Goal: Information Seeking & Learning: Learn about a topic

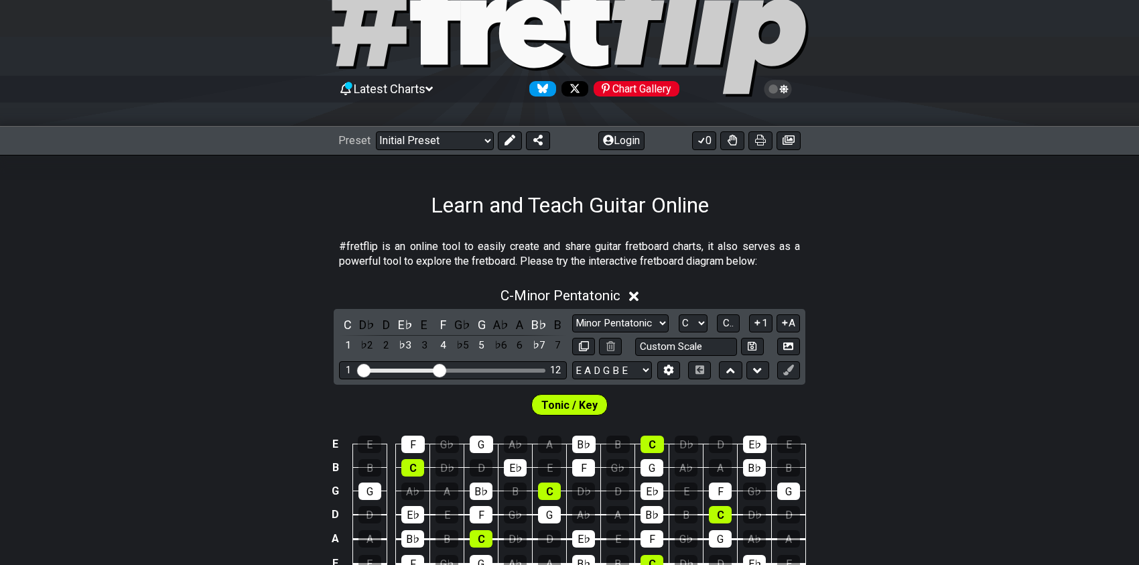
scroll to position [134, 0]
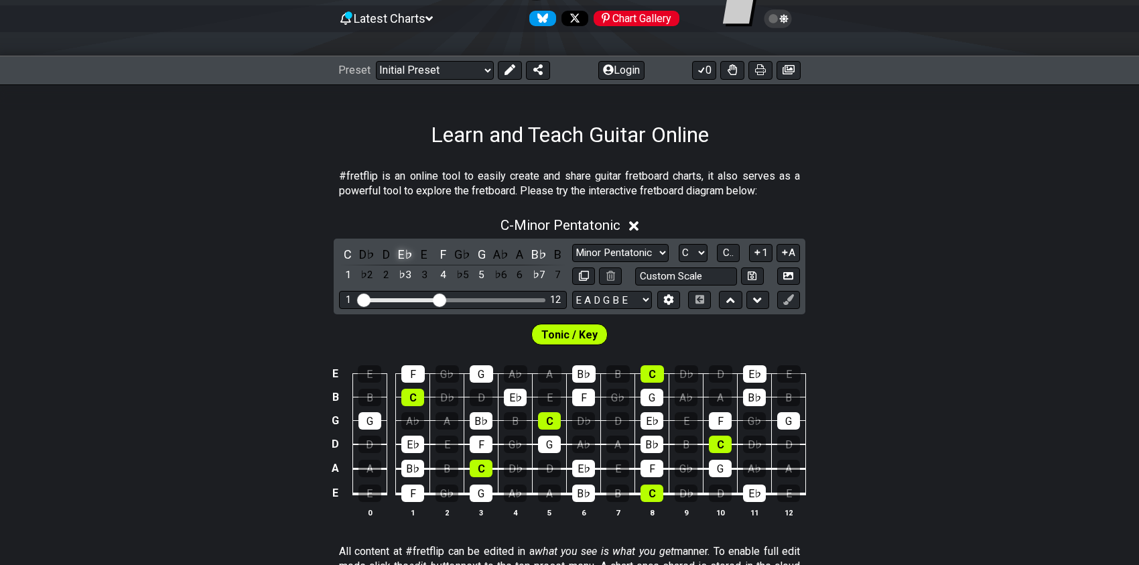
click at [403, 251] on div "E♭" at bounding box center [405, 254] width 17 height 18
click at [348, 251] on div "C" at bounding box center [347, 254] width 17 height 18
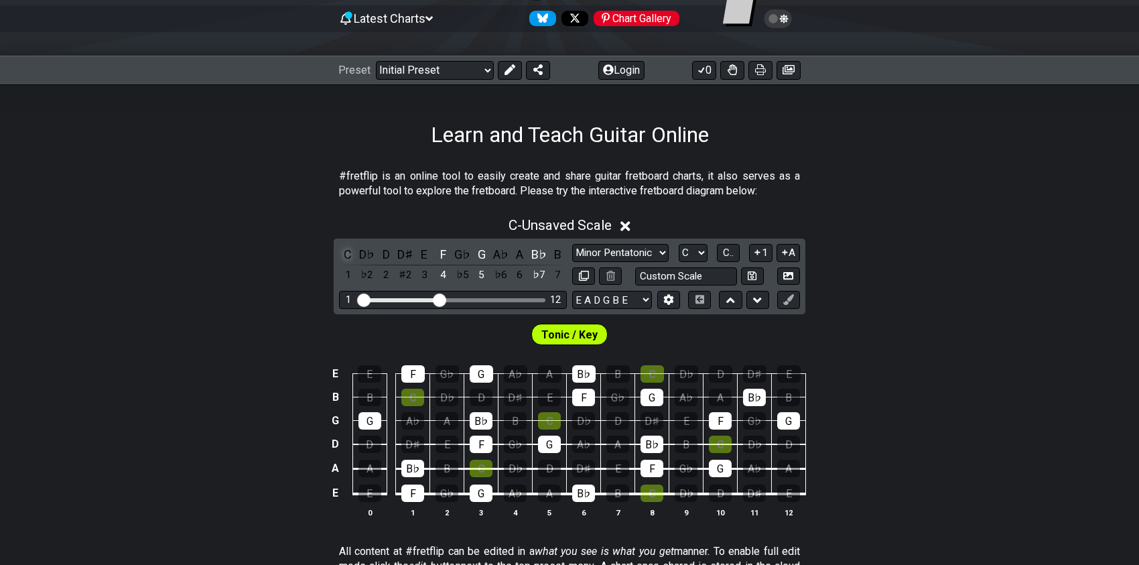
click at [348, 251] on div "C" at bounding box center [347, 254] width 17 height 18
click at [538, 226] on span "C - Unsaved Scale" at bounding box center [560, 225] width 103 height 16
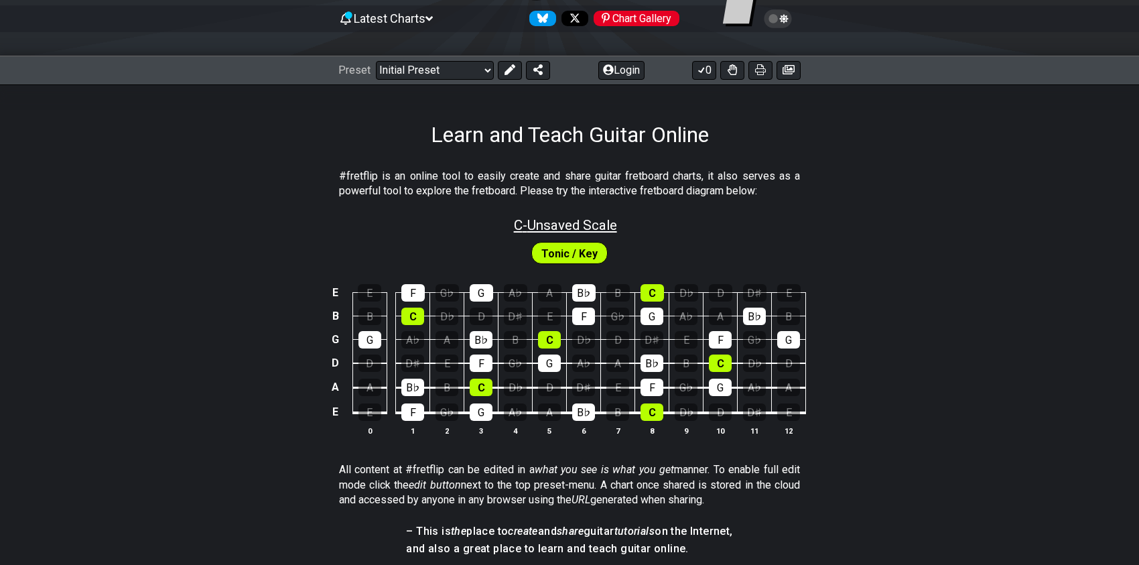
click at [538, 226] on span "C - Unsaved Scale" at bounding box center [565, 225] width 103 height 16
select select "C"
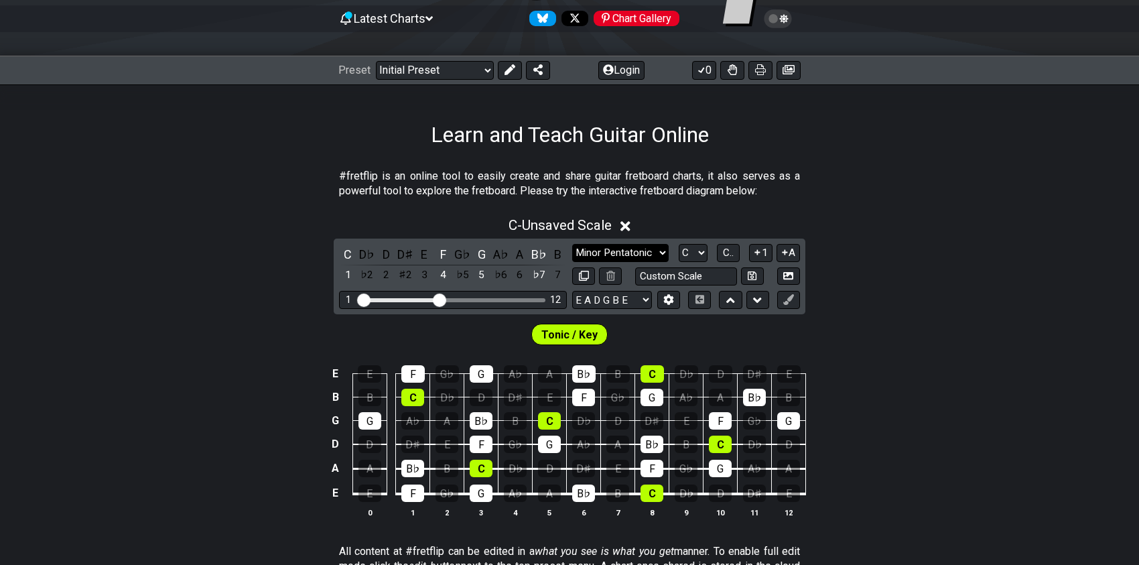
click at [663, 251] on select "Minor Pentatonic Click to edit Minor Pentatonic Major Pentatonic Minor Blues Ma…" at bounding box center [620, 253] width 96 height 18
select select "Phrygian"
click at [572, 244] on select "Minor Pentatonic Click to edit Minor Pentatonic Major Pentatonic Minor Blues Ma…" at bounding box center [620, 253] width 96 height 18
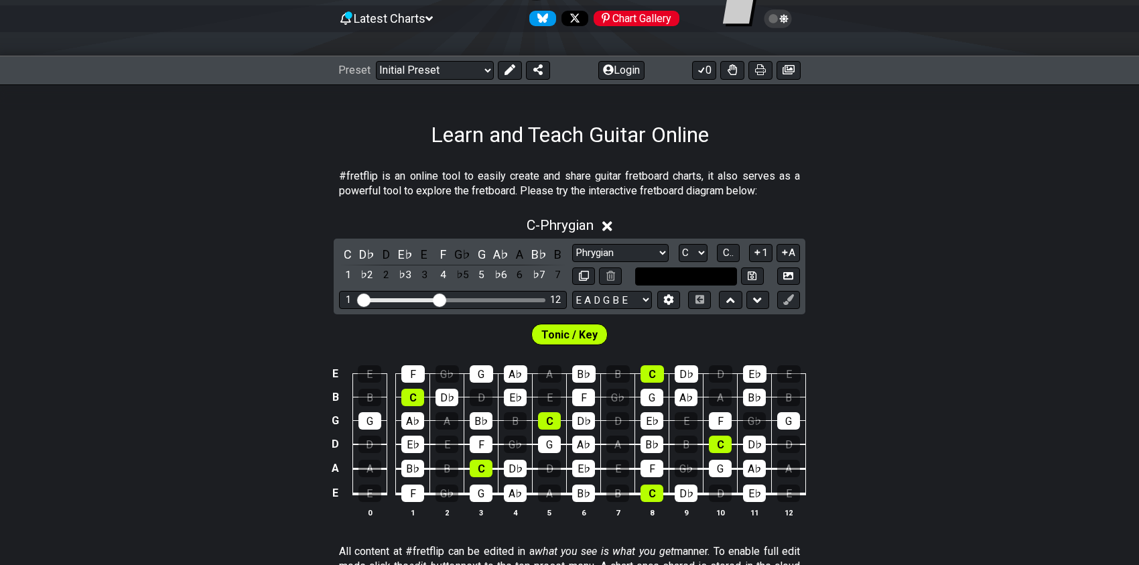
click at [713, 280] on input "text" at bounding box center [686, 276] width 102 height 18
type input "Custom Scale"
click at [935, 293] on div "C - Phrygian C D♭ D E♭ E F G♭ G A♭ A B♭ B 1 ♭2 2 ♭3 3 4 ♭5 5 ♭6 6 ♭7 7 Minor Pe…" at bounding box center [569, 372] width 1139 height 327
click at [404, 254] on div "E♭" at bounding box center [405, 254] width 17 height 18
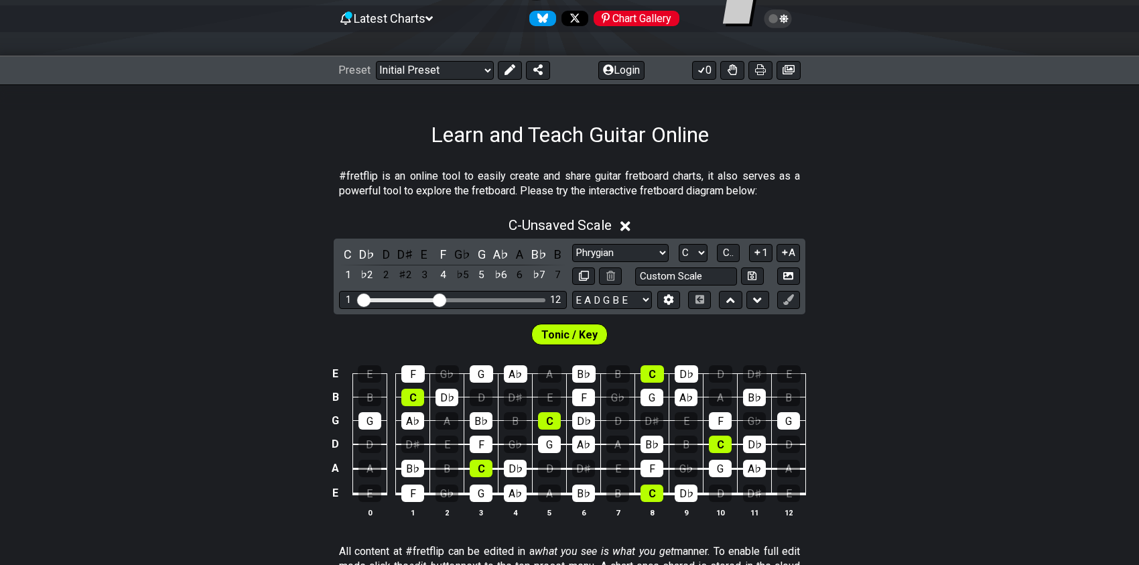
click at [404, 254] on div "D♯" at bounding box center [405, 254] width 17 height 18
click at [517, 223] on span "C - Unsaved Scale" at bounding box center [560, 225] width 103 height 16
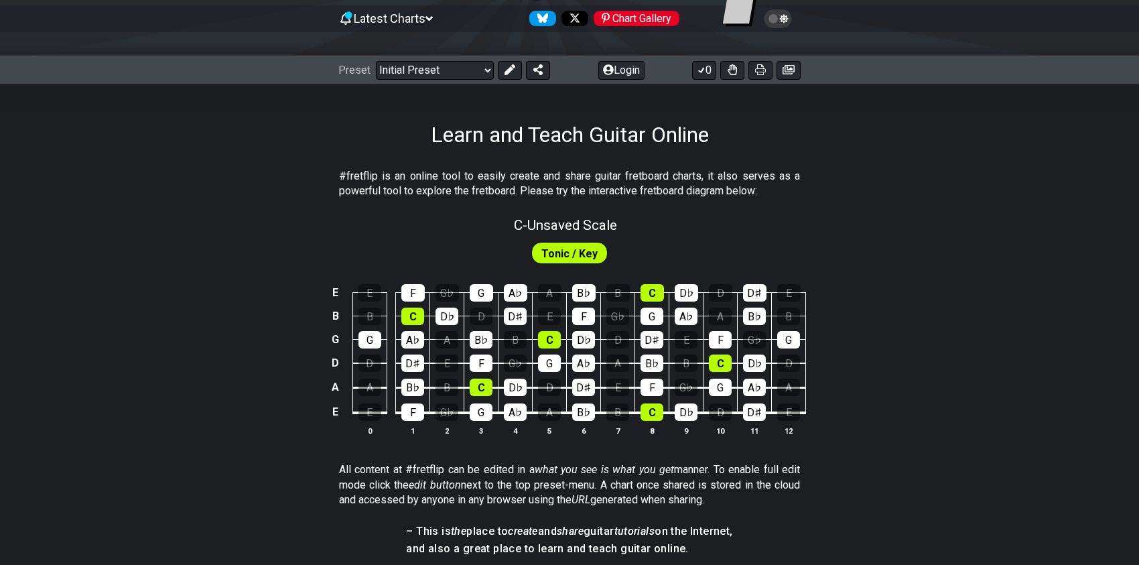
click at [569, 257] on span "Tonic / Key" at bounding box center [569, 253] width 56 height 19
click at [569, 245] on span "Tonic / Key" at bounding box center [569, 253] width 56 height 19
click at [413, 289] on div "F" at bounding box center [412, 292] width 23 height 17
click at [413, 291] on div "F" at bounding box center [412, 292] width 23 height 17
click at [574, 257] on span "Tonic / Key" at bounding box center [569, 253] width 56 height 19
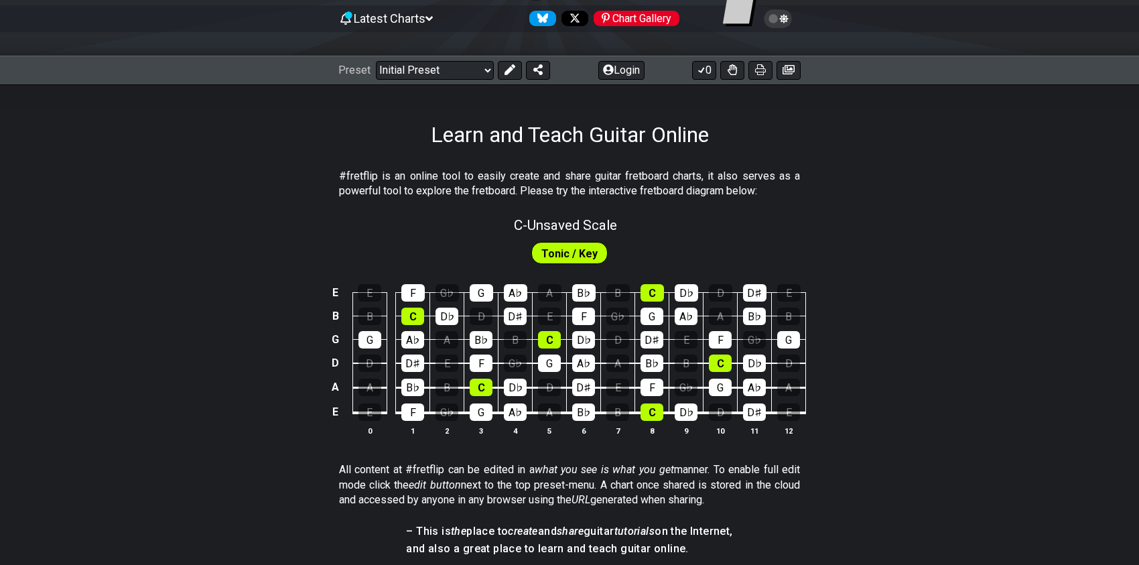
click at [563, 250] on span "Tonic / Key" at bounding box center [569, 253] width 56 height 19
click at [546, 222] on span "C - Unsaved Scale" at bounding box center [565, 225] width 103 height 16
select select "Phrygian"
select select "C"
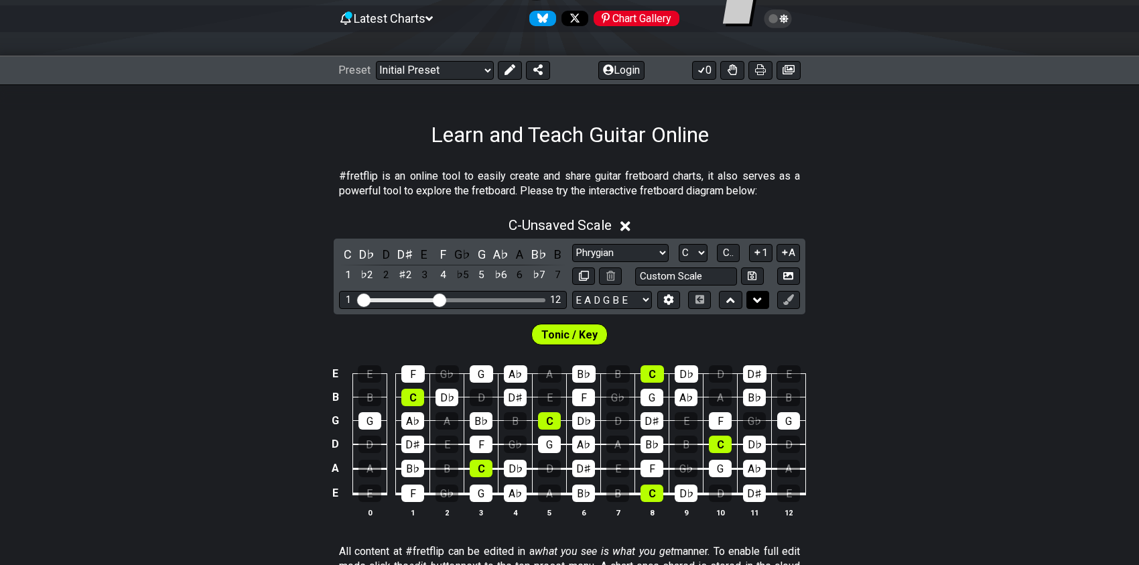
click at [754, 297] on icon at bounding box center [757, 299] width 9 height 5
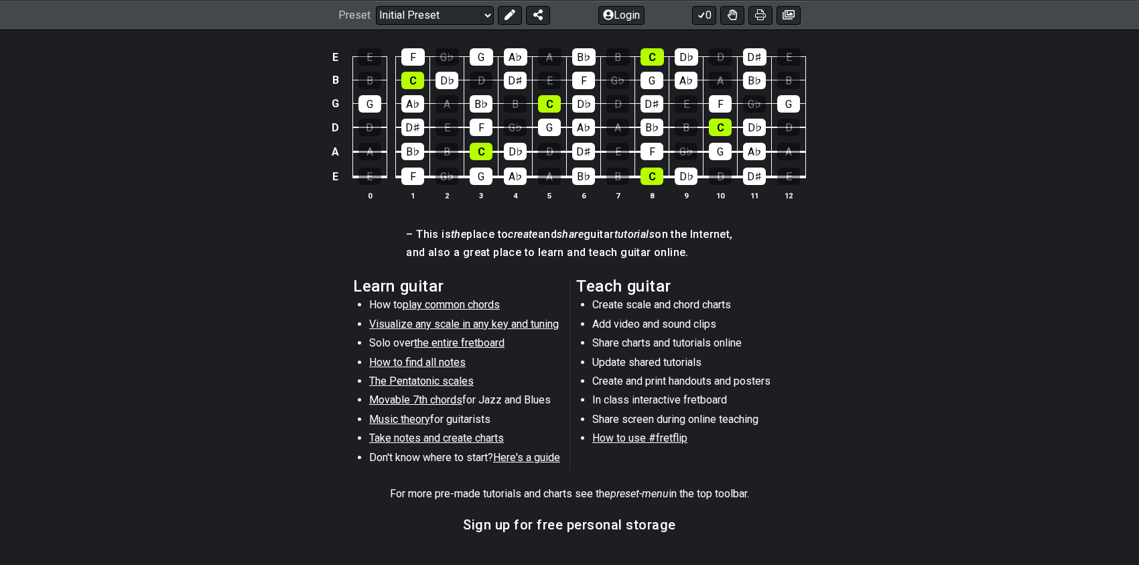
scroll to position [536, 0]
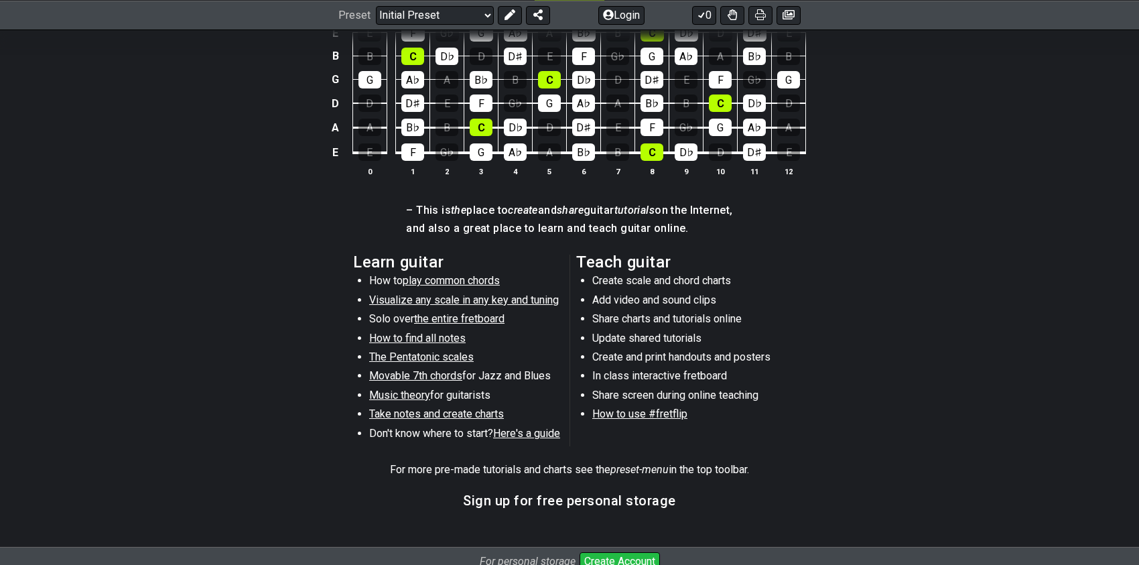
click at [534, 293] on span "Visualize any scale in any key and tuning" at bounding box center [464, 299] width 190 height 13
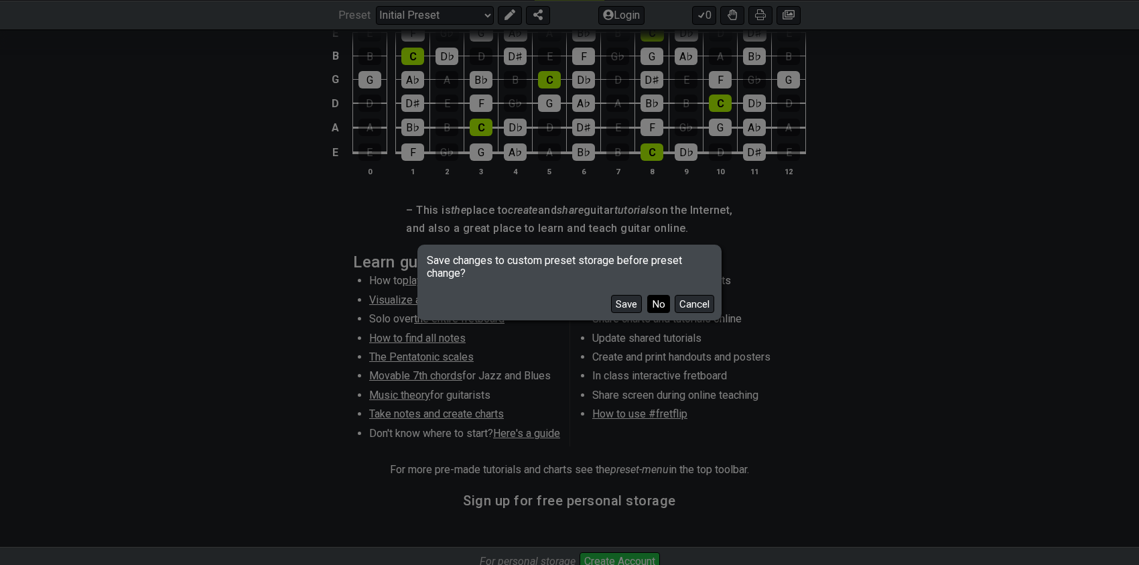
click at [659, 303] on button "No" at bounding box center [658, 304] width 23 height 18
select select "/guitar-scales"
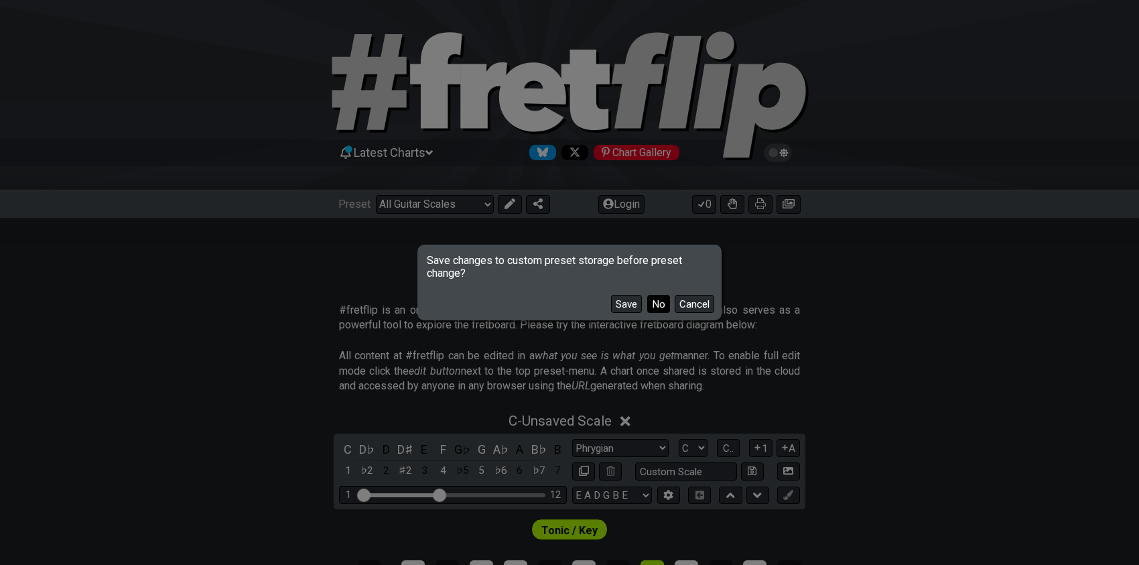
select select "Minor Pentatonic"
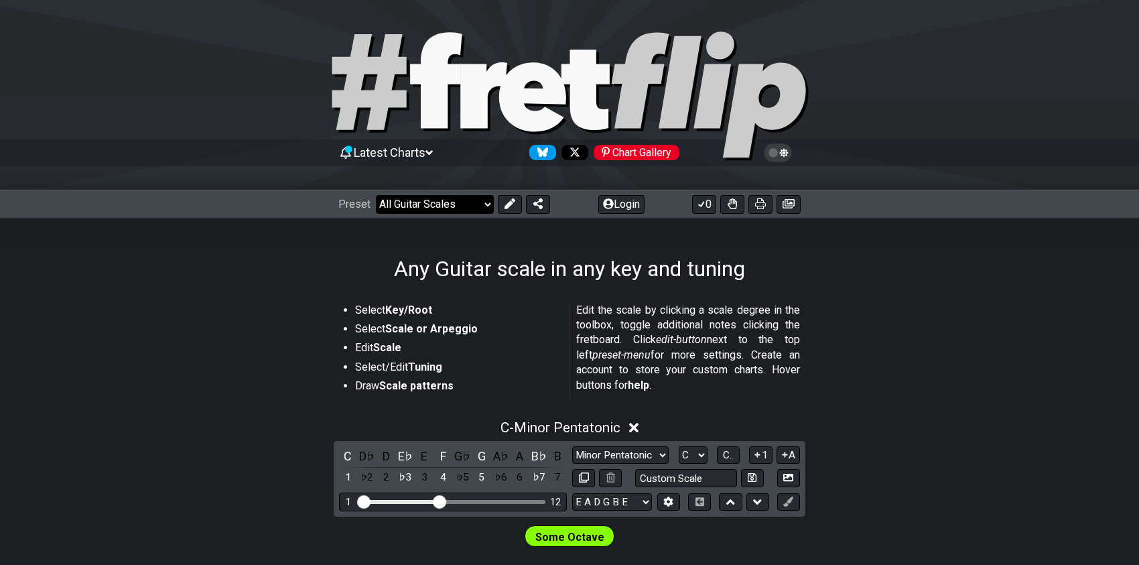
click at [487, 205] on select "Welcome to #fretflip! Initial Preset Custom Preset Minor Pentatonic Major Penta…" at bounding box center [435, 204] width 118 height 19
click at [437, 500] on input "Visible fret range" at bounding box center [453, 500] width 190 height 0
click at [969, 478] on div "C - Minor Pentatonic C D♭ D E♭ E F G♭ G A♭ A B♭ B 1 ♭2 2 ♭3 3 4 ♭5 5 ♭6 6 ♭7 7 …" at bounding box center [569, 574] width 1139 height 327
click at [363, 454] on div "D♭" at bounding box center [366, 456] width 17 height 18
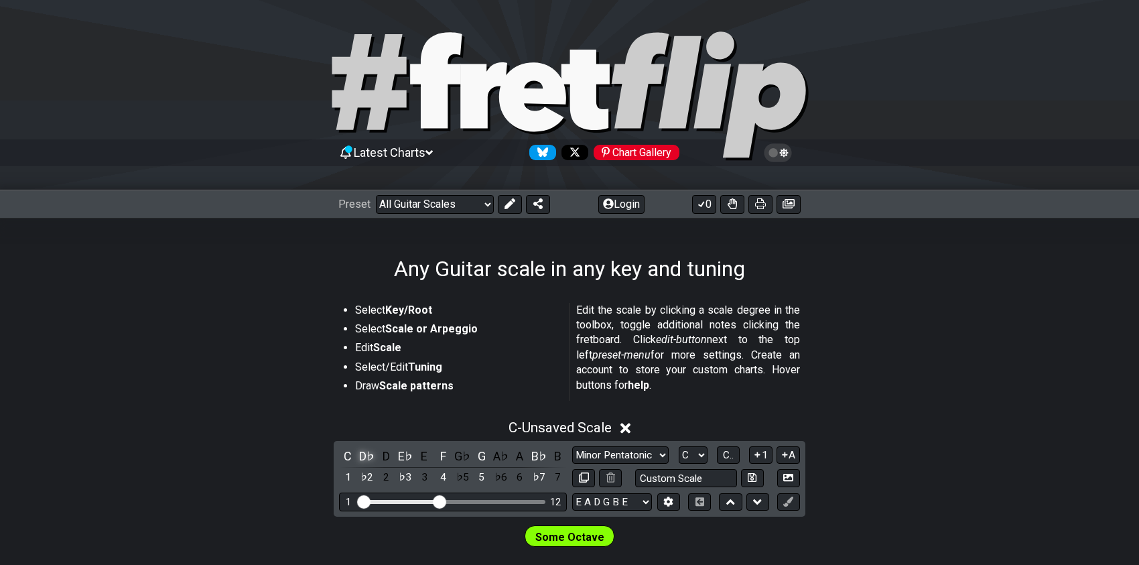
click at [362, 455] on div "D♭" at bounding box center [366, 456] width 17 height 18
click at [557, 541] on span "Some Octave" at bounding box center [569, 536] width 69 height 19
click at [557, 539] on span "Some Octave" at bounding box center [569, 536] width 69 height 19
click at [486, 202] on select "Welcome to #fretflip! Initial Preset Custom Preset Minor Pentatonic Major Penta…" at bounding box center [435, 204] width 118 height 19
click at [376, 195] on select "Welcome to #fretflip! Initial Preset Custom Preset Minor Pentatonic Major Penta…" at bounding box center [435, 204] width 118 height 19
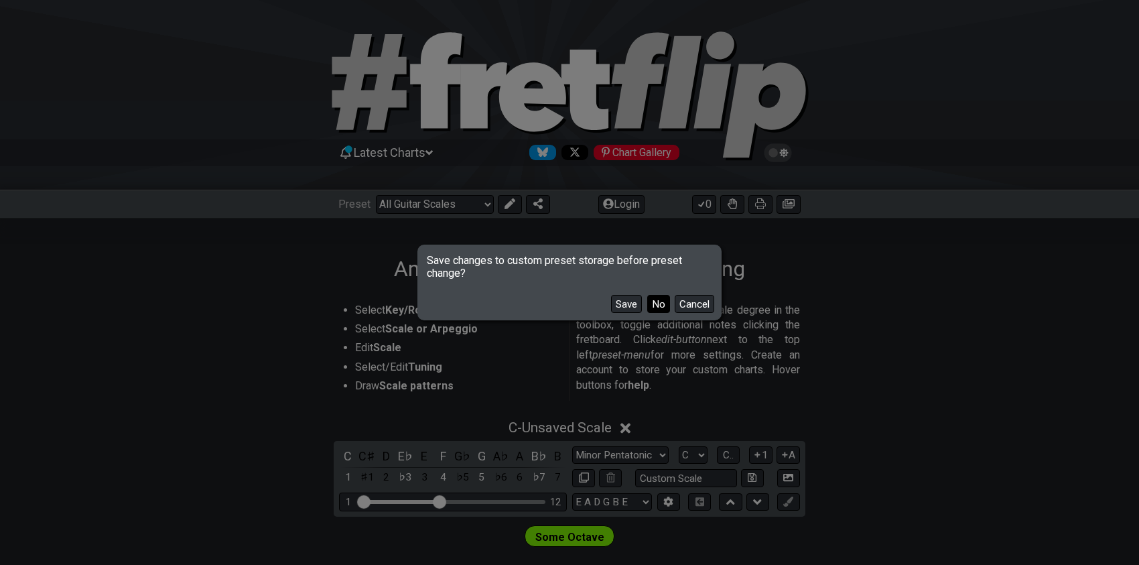
click at [652, 303] on button "No" at bounding box center [658, 304] width 23 height 18
select select "/minor-pentatonic"
select select "C"
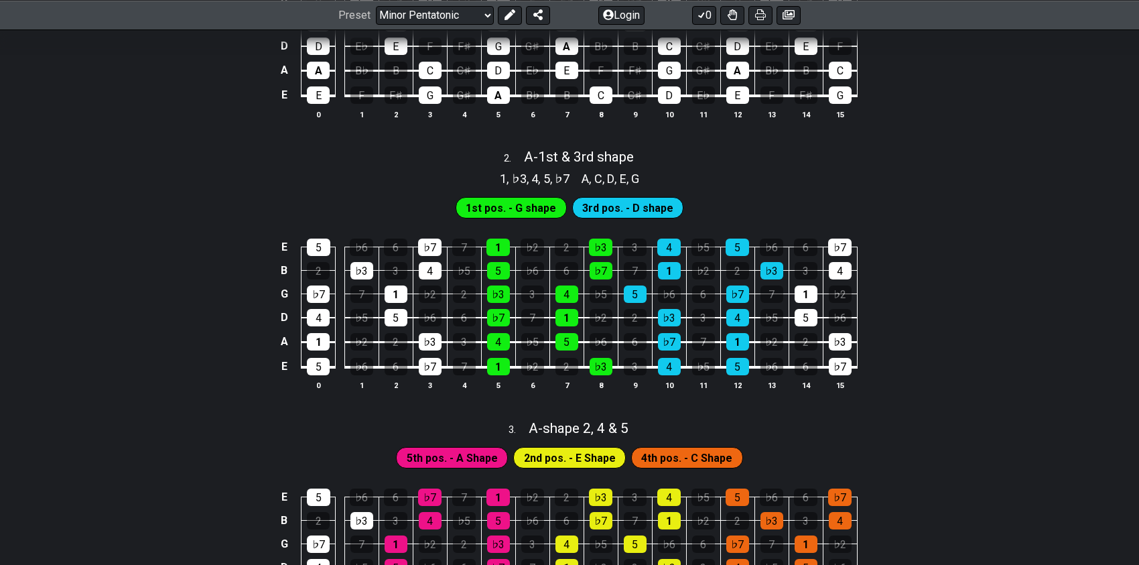
scroll to position [469, 0]
